Goal: Register for event/course

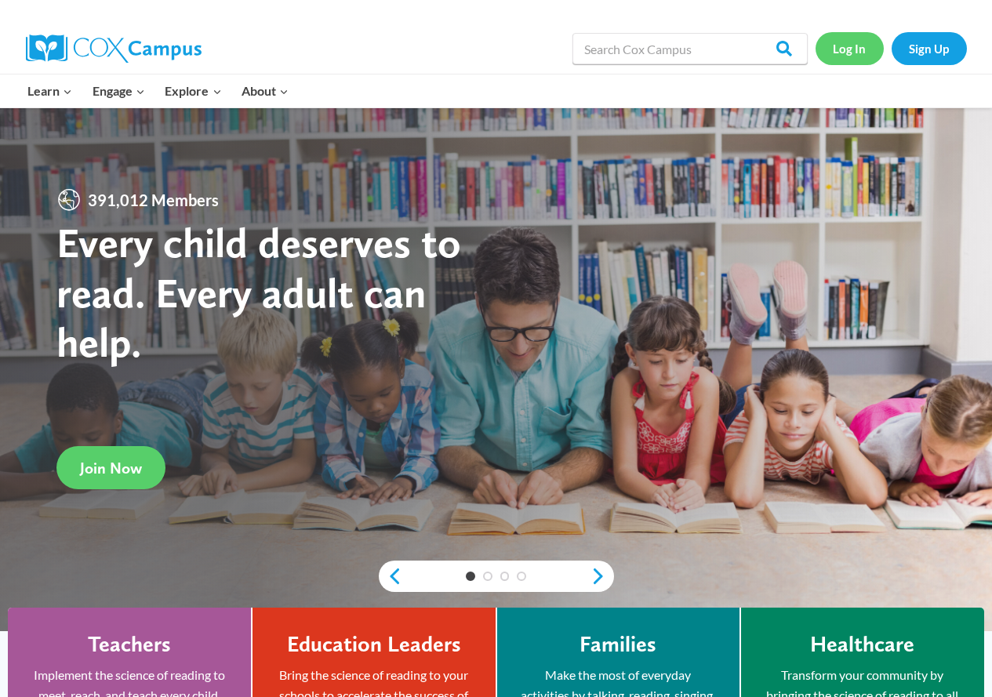
click at [845, 58] on link "Log In" at bounding box center [850, 48] width 68 height 32
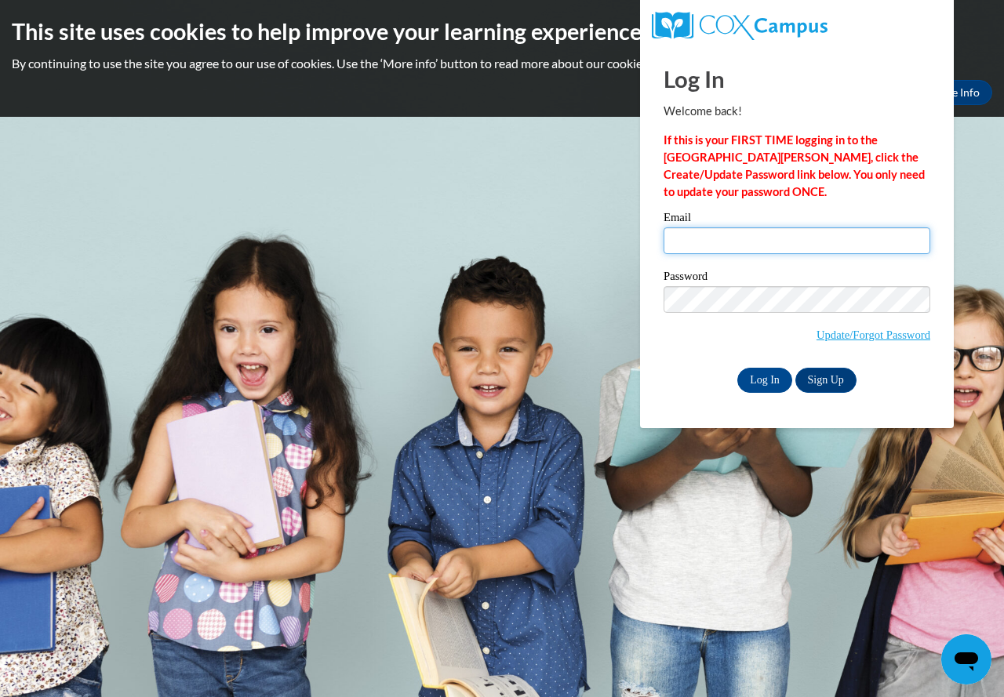
click at [730, 243] on input "Email" at bounding box center [796, 240] width 267 height 27
type input "bouviere@fortschools.org"
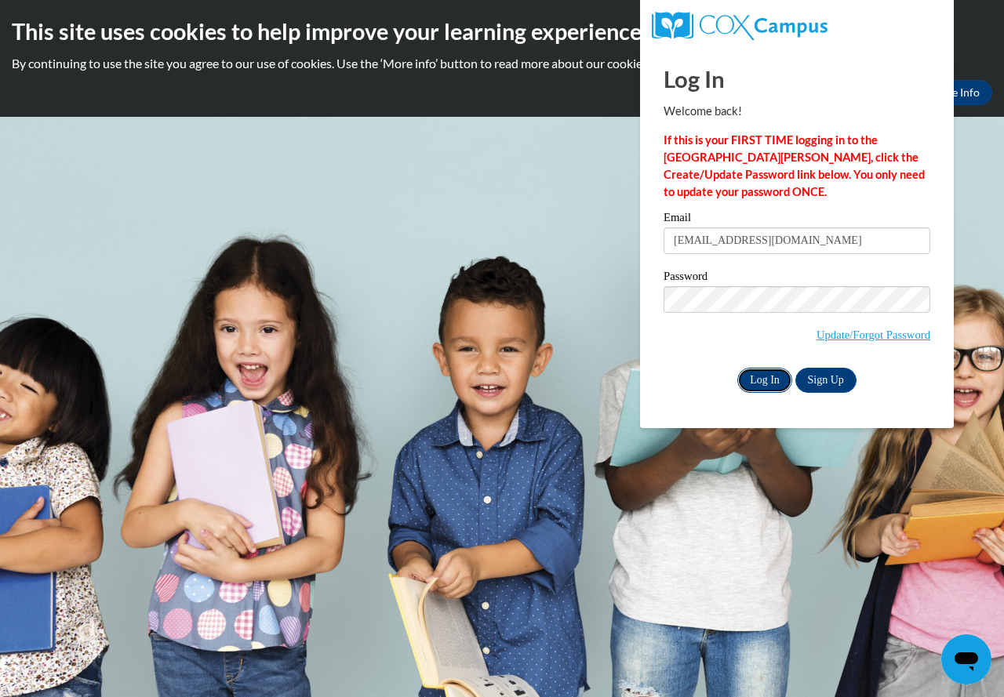
click at [751, 369] on input "Log In" at bounding box center [764, 380] width 55 height 25
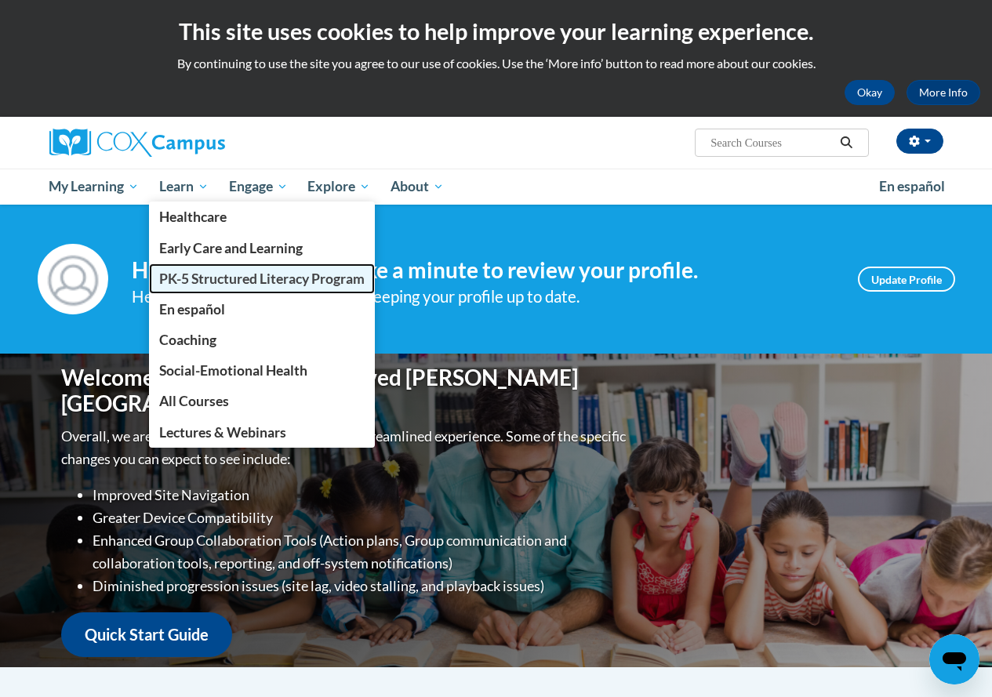
click at [187, 279] on span "PK-5 Structured Literacy Program" at bounding box center [261, 279] width 205 height 16
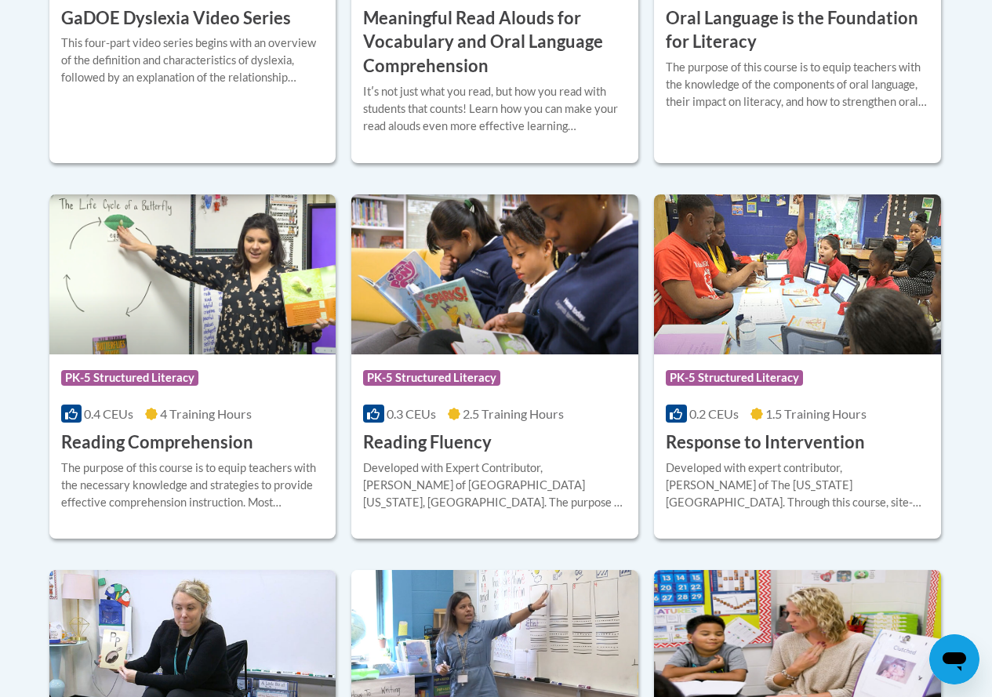
scroll to position [1412, 0]
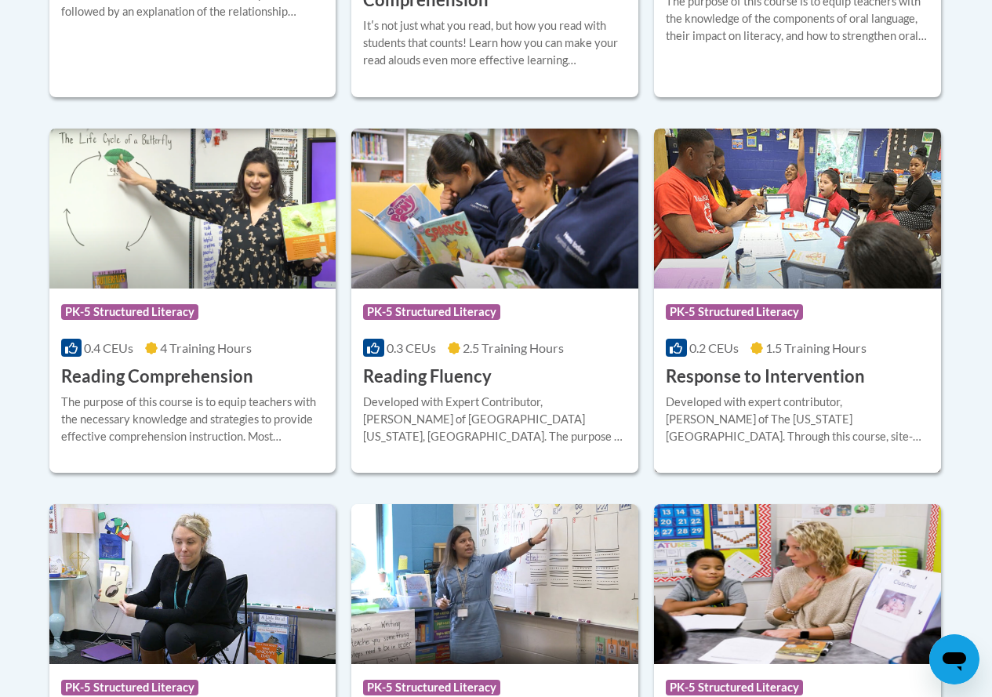
click at [695, 383] on h3 "Response to Intervention" at bounding box center [765, 377] width 199 height 24
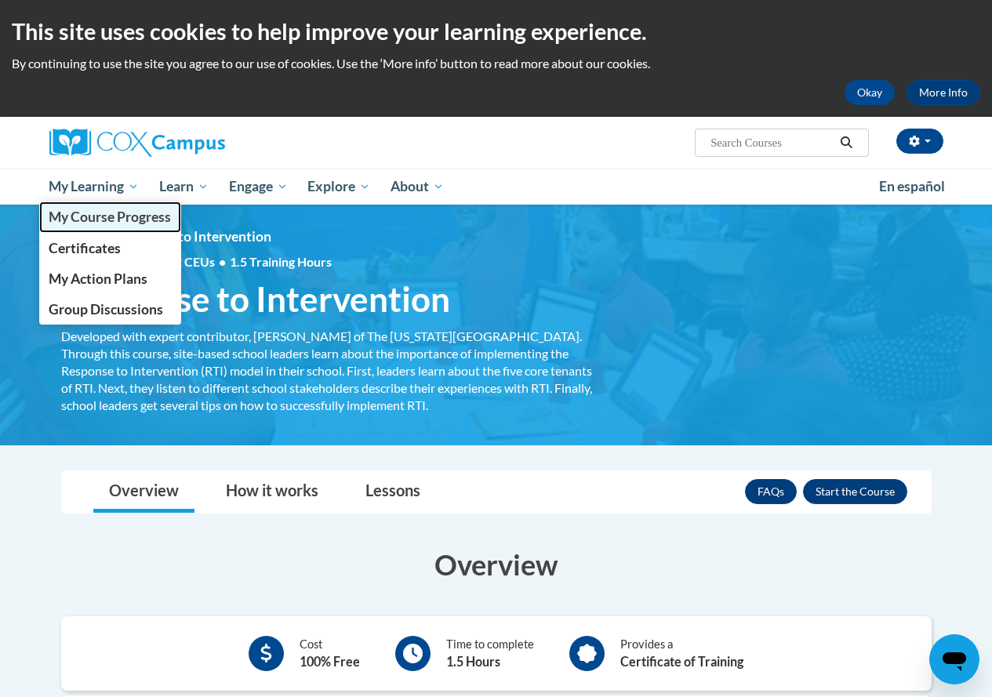
click at [95, 223] on span "My Course Progress" at bounding box center [110, 217] width 122 height 16
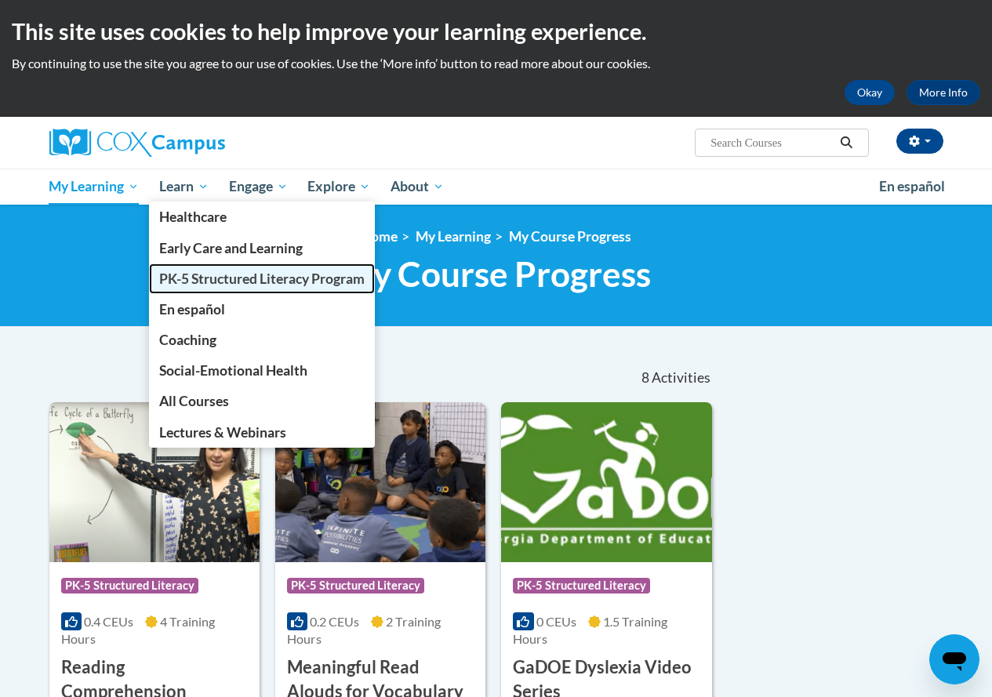
click at [198, 282] on span "PK-5 Structured Literacy Program" at bounding box center [261, 279] width 205 height 16
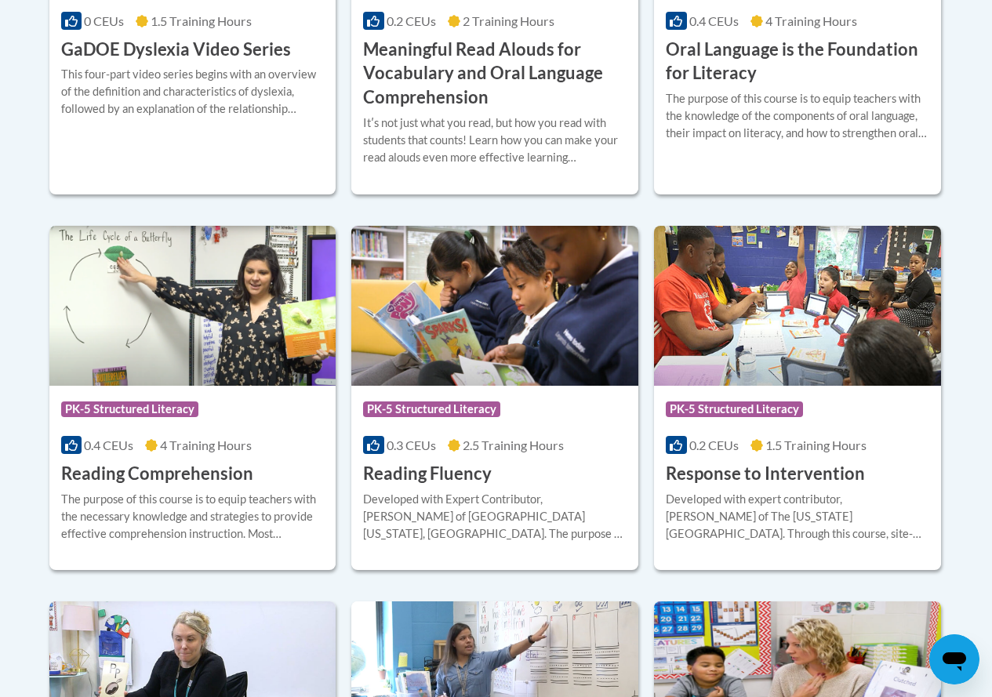
scroll to position [1333, 0]
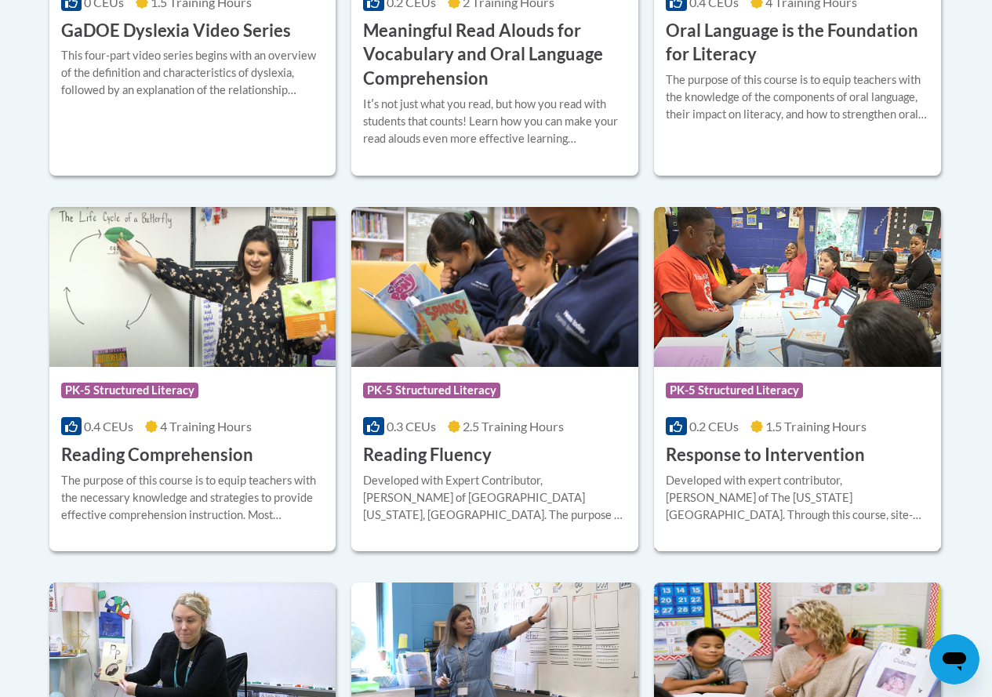
click at [801, 459] on h3 "Response to Intervention" at bounding box center [765, 455] width 199 height 24
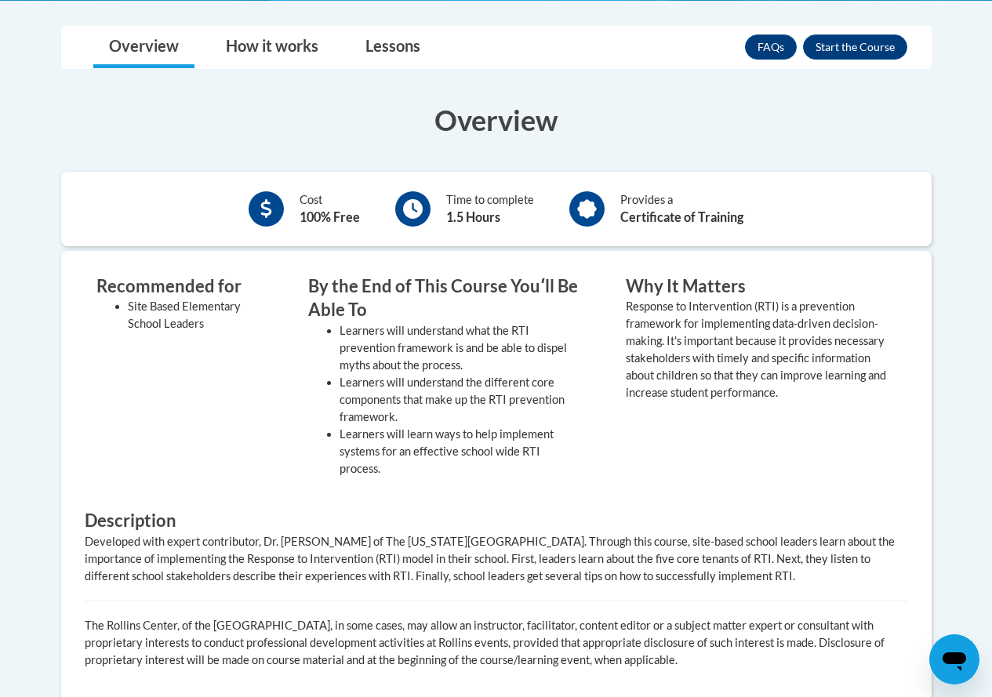
scroll to position [131, 0]
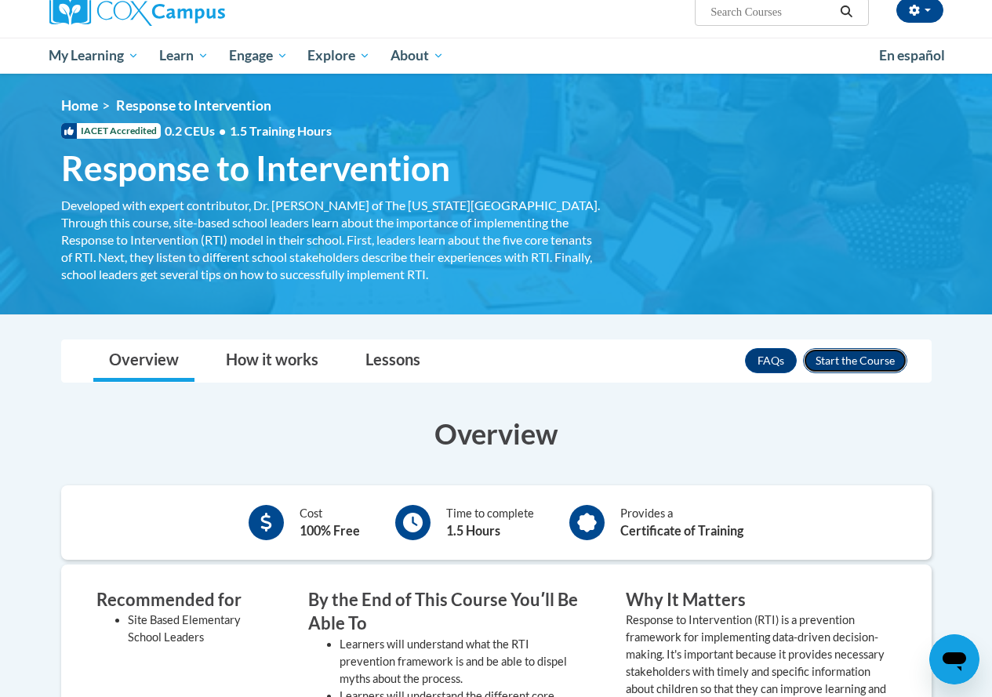
click at [827, 365] on button "Enroll" at bounding box center [855, 360] width 104 height 25
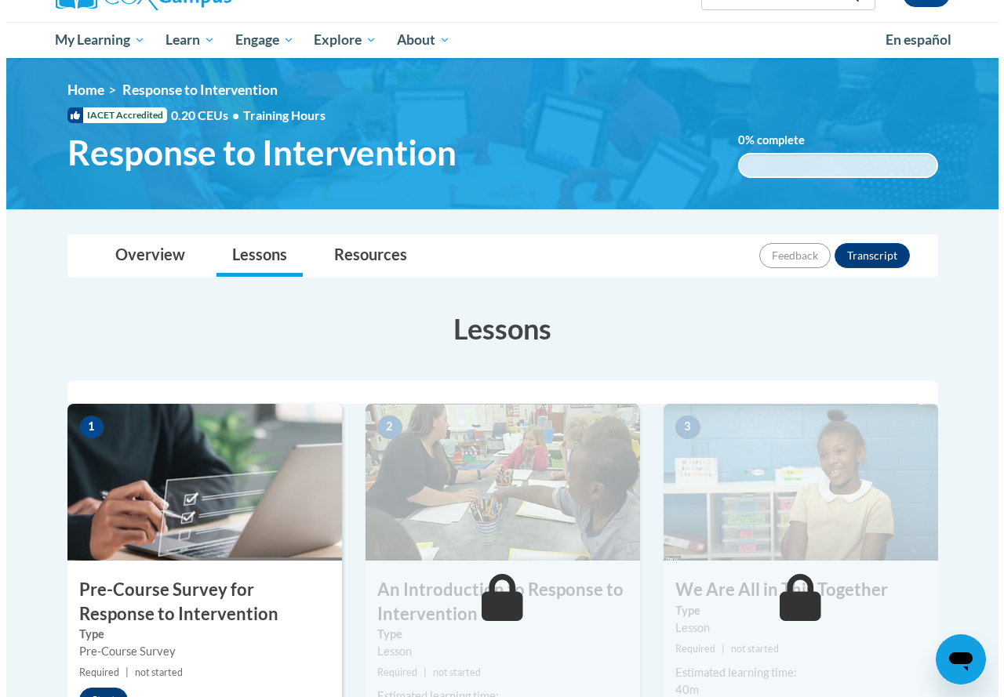
scroll to position [314, 0]
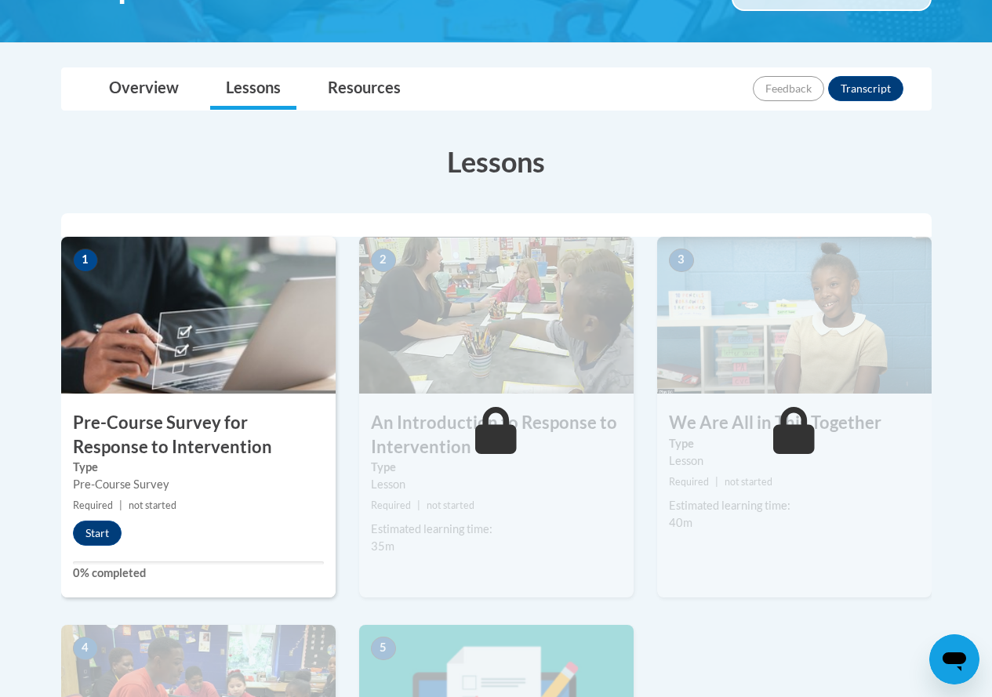
click at [181, 432] on h3 "Pre-Course Survey for Response to Intervention" at bounding box center [198, 435] width 274 height 49
click at [100, 536] on button "Start" at bounding box center [97, 533] width 49 height 25
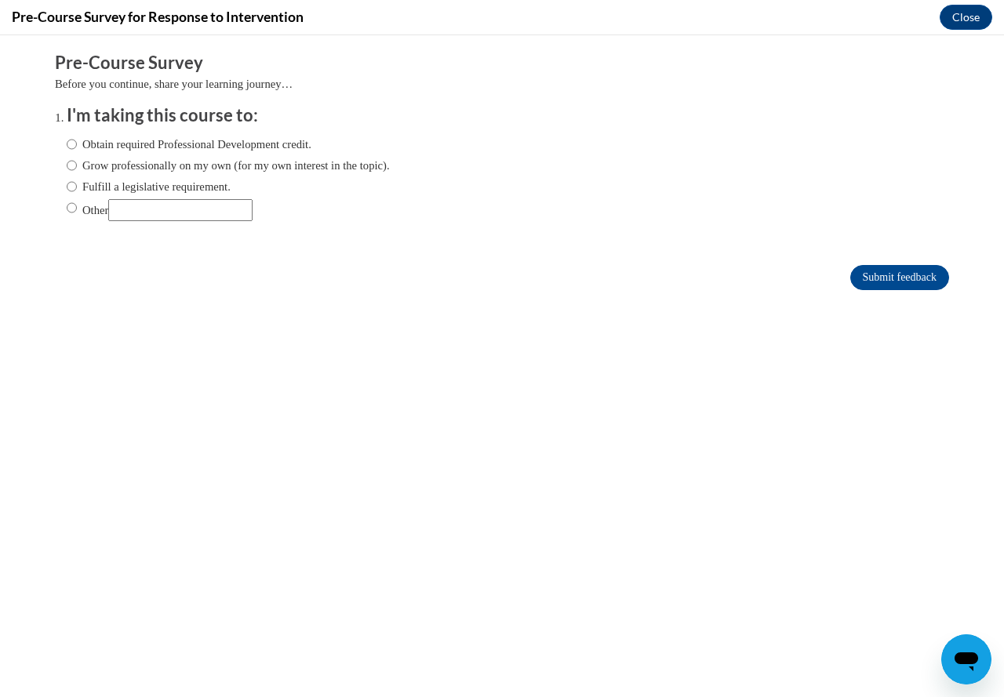
scroll to position [0, 0]
click at [67, 188] on input "Fulfill a legislative requirement." at bounding box center [72, 186] width 10 height 17
radio input "true"
click at [911, 279] on input "Submit feedback" at bounding box center [899, 277] width 99 height 25
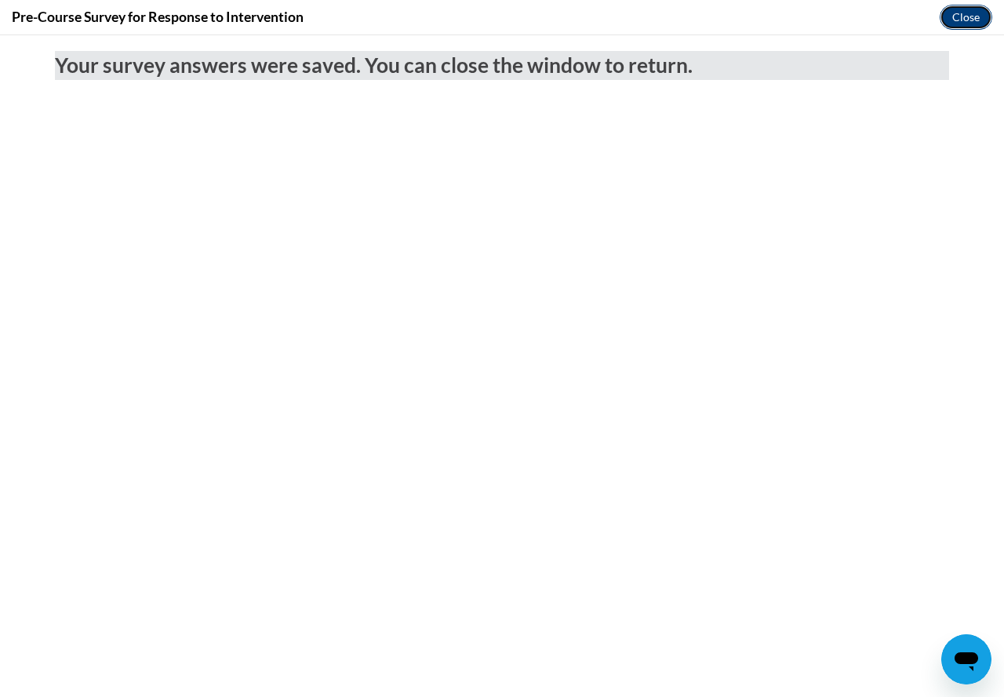
click at [964, 24] on button "Close" at bounding box center [965, 17] width 53 height 25
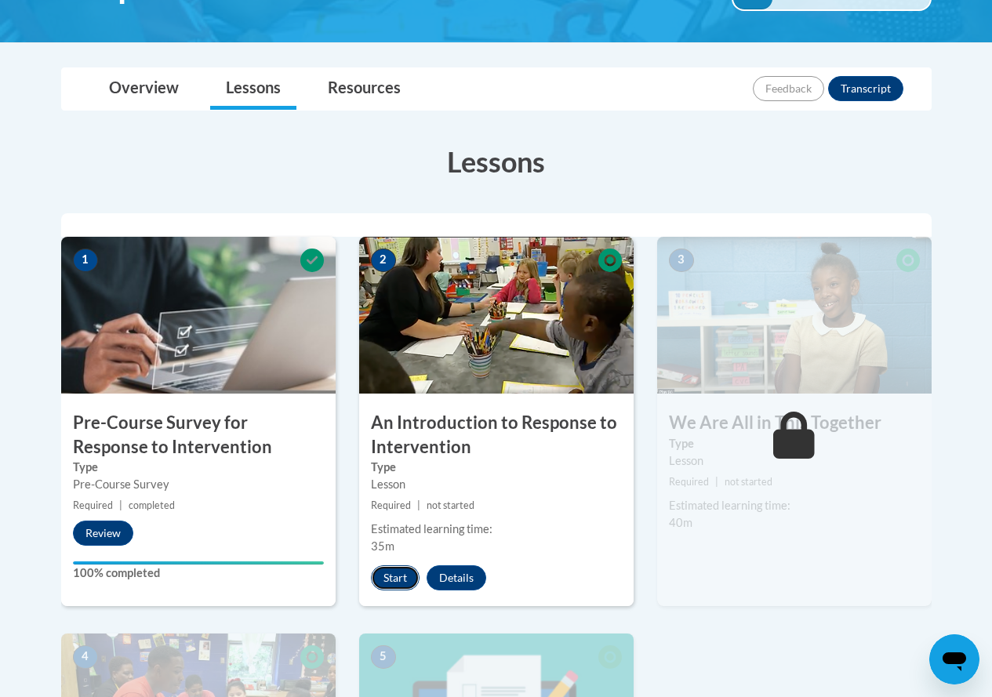
click at [405, 573] on button "Start" at bounding box center [395, 577] width 49 height 25
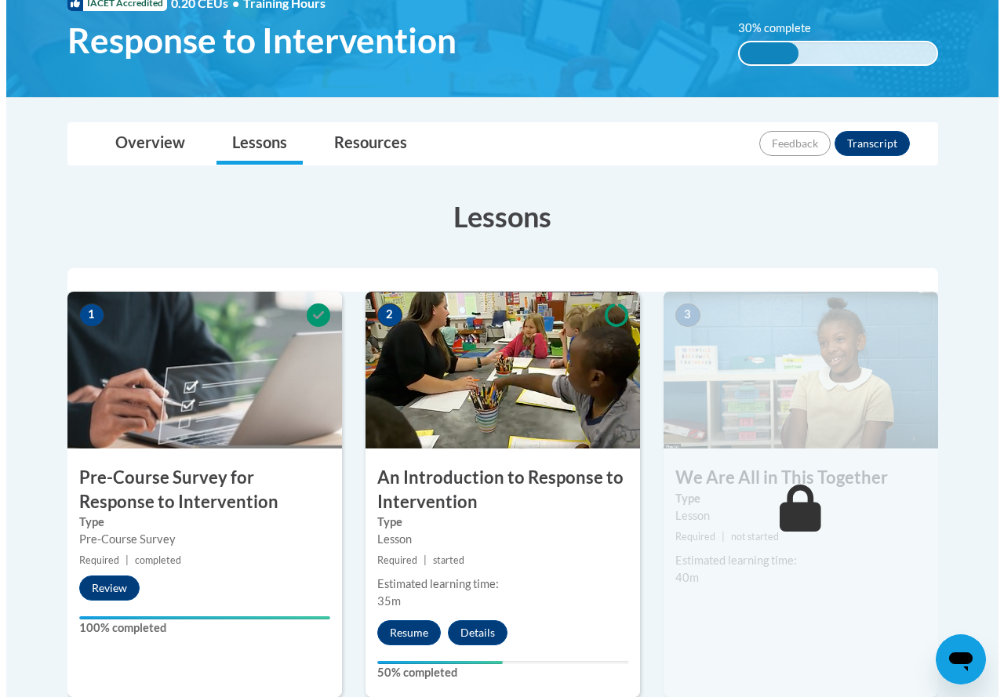
scroll to position [314, 0]
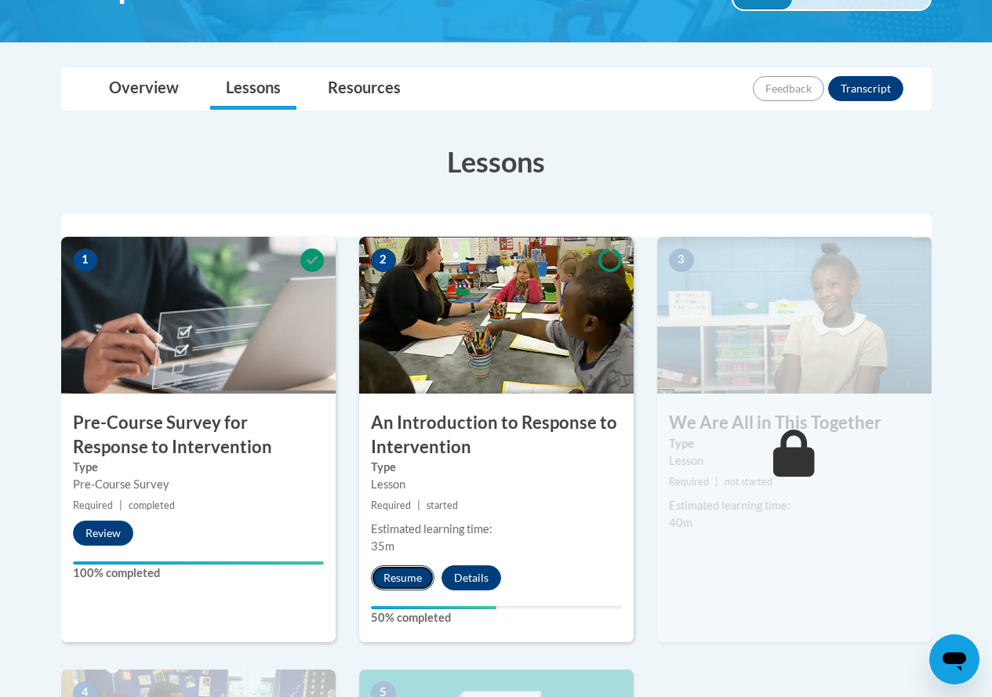
click at [391, 580] on button "Resume" at bounding box center [403, 577] width 64 height 25
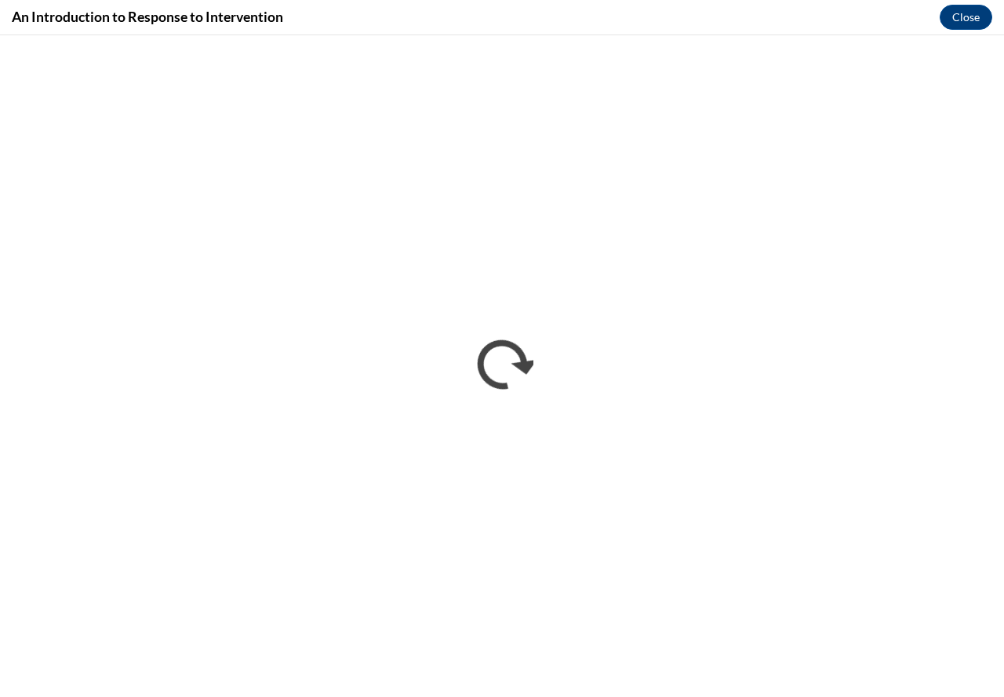
scroll to position [0, 0]
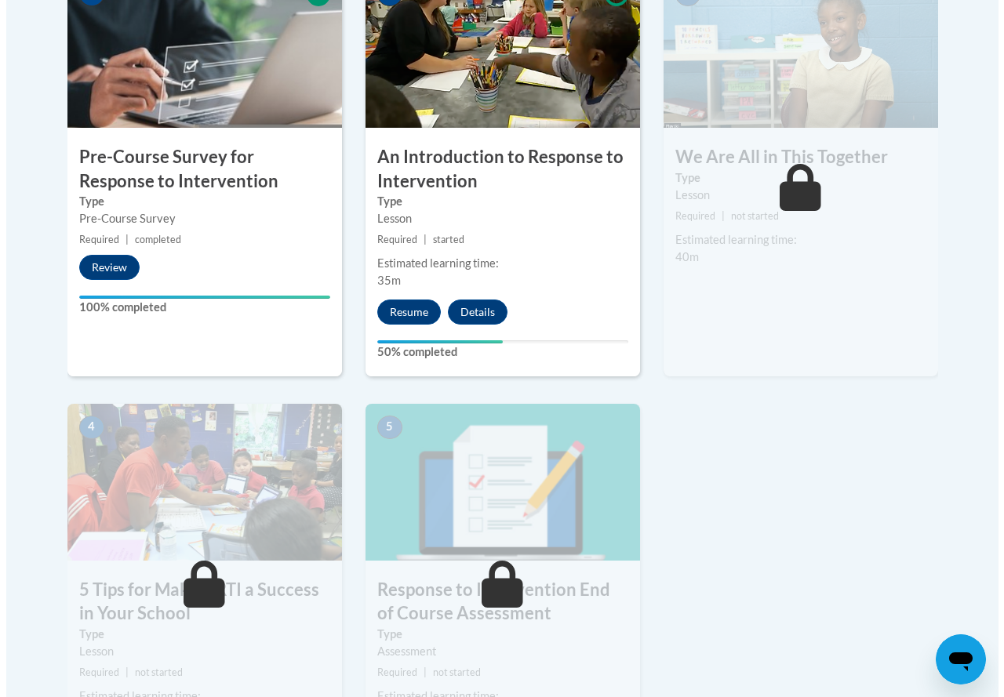
scroll to position [627, 0]
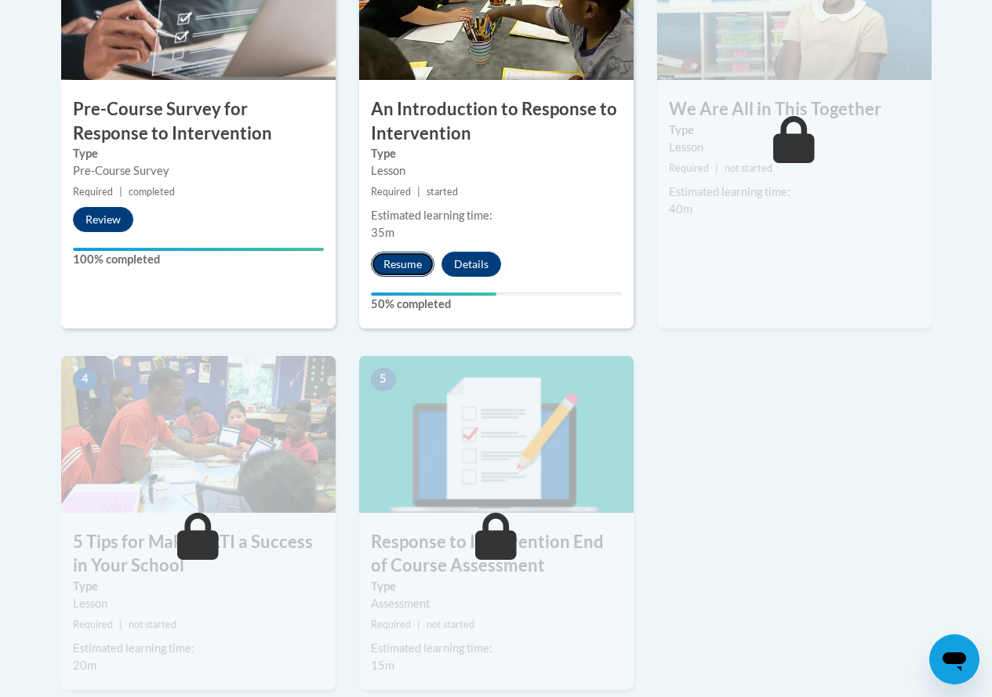
click at [403, 258] on button "Resume" at bounding box center [403, 264] width 64 height 25
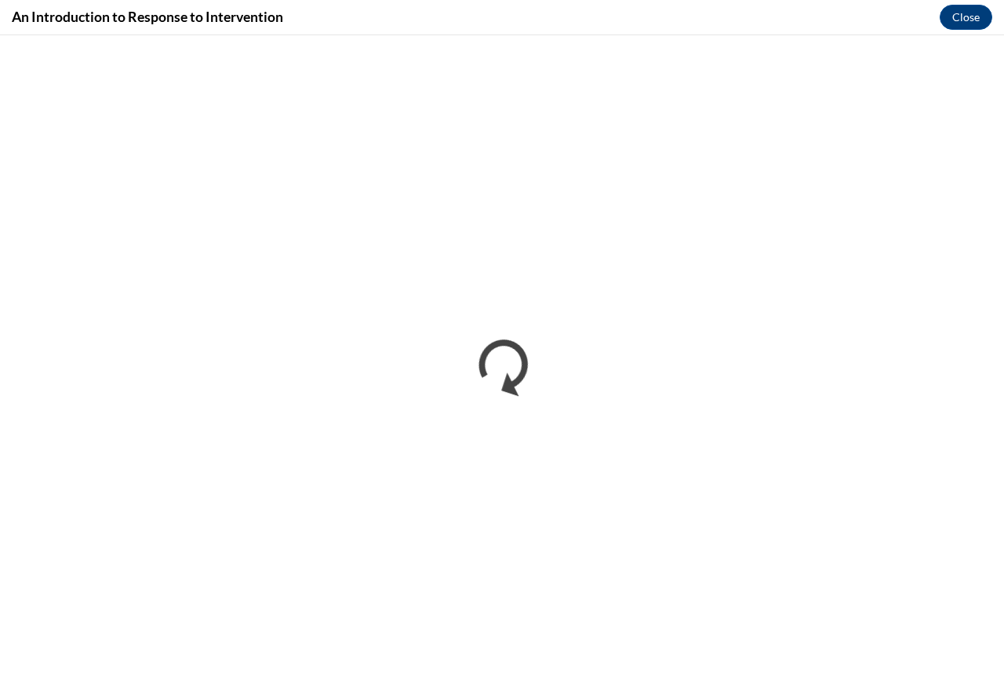
scroll to position [0, 0]
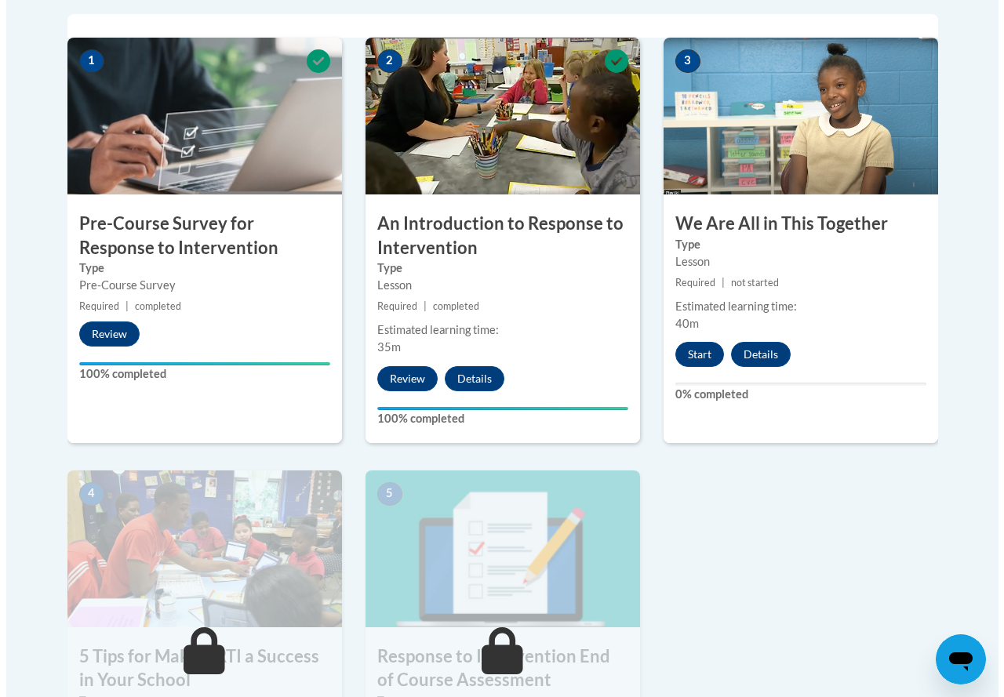
scroll to position [706, 0]
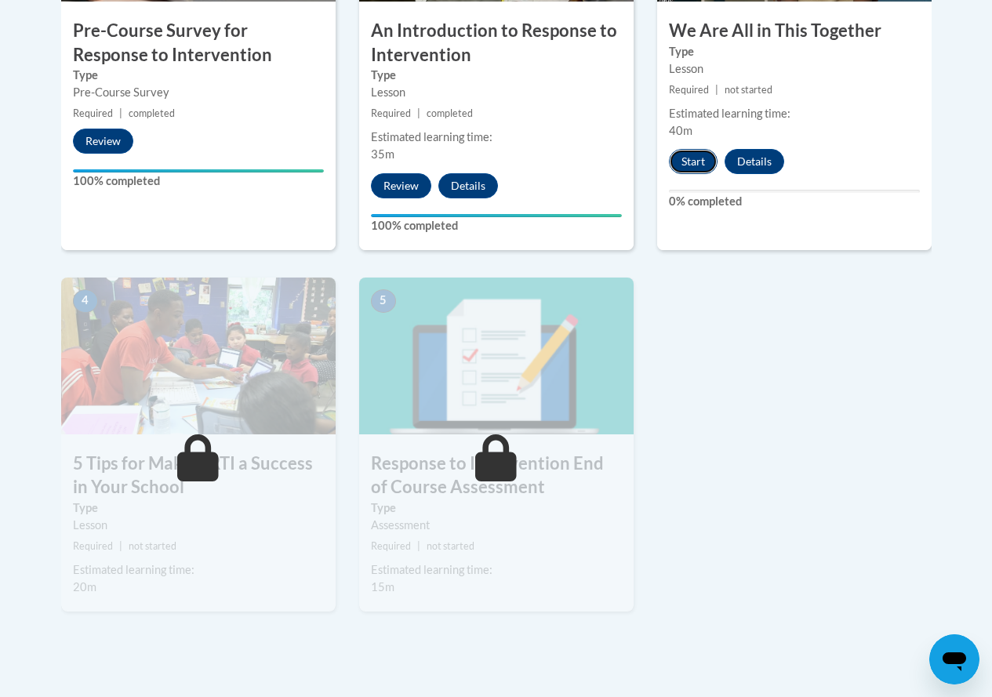
click at [687, 162] on button "Start" at bounding box center [693, 161] width 49 height 25
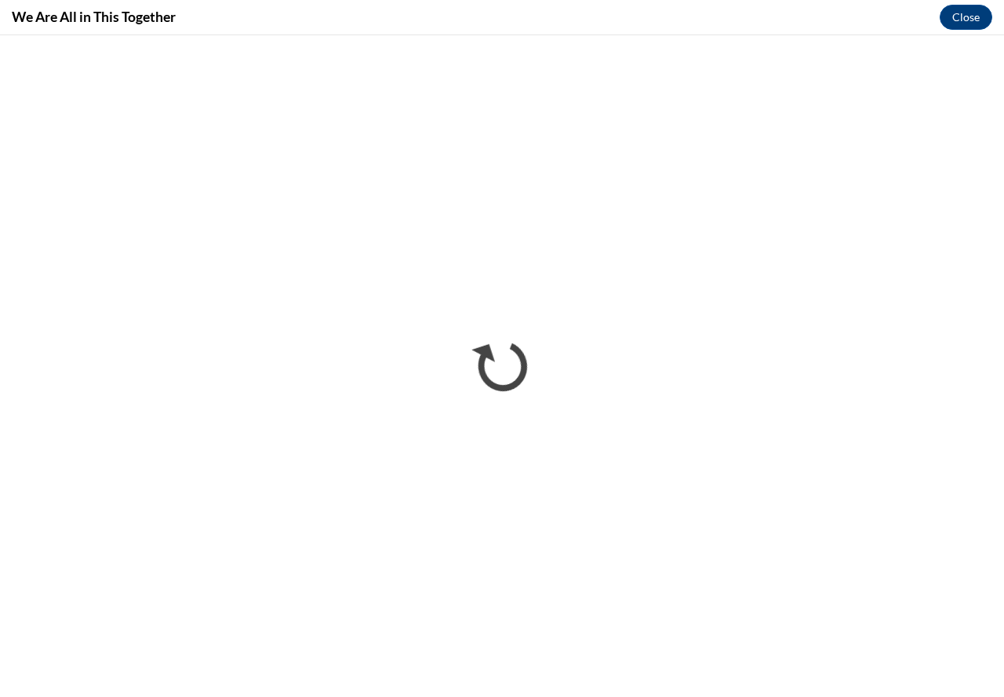
scroll to position [0, 0]
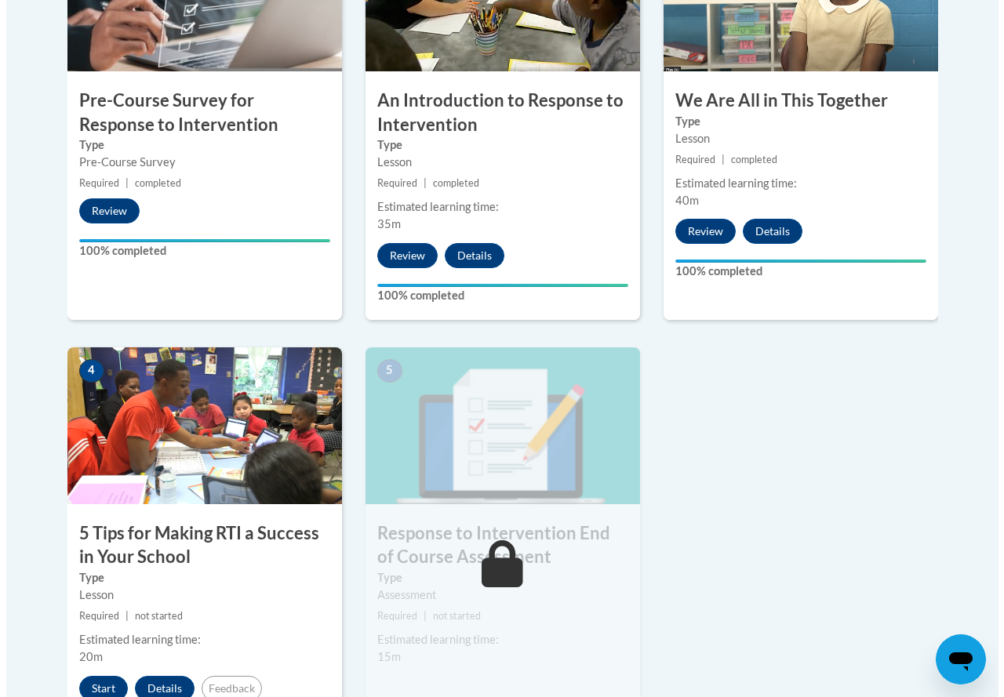
scroll to position [863, 0]
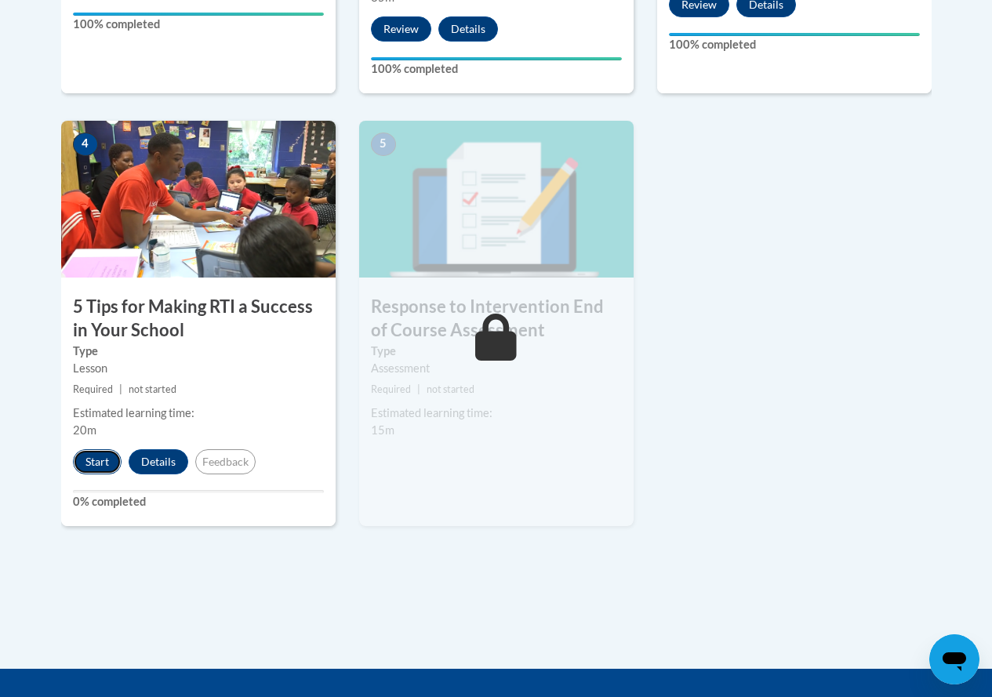
click at [105, 466] on button "Start" at bounding box center [97, 461] width 49 height 25
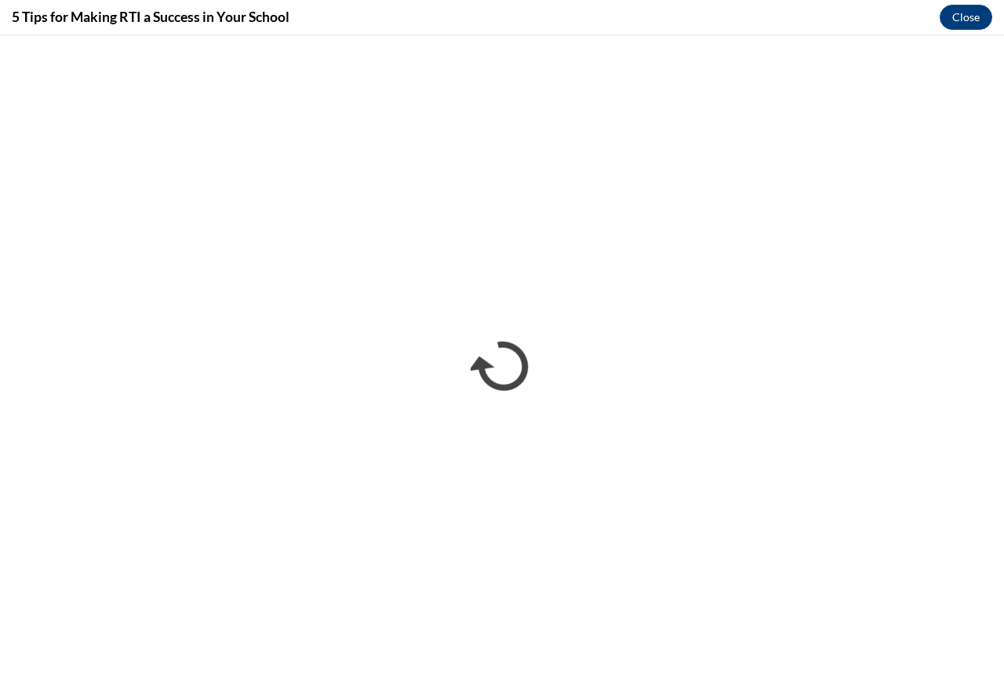
scroll to position [0, 0]
